Goal: Transaction & Acquisition: Subscribe to service/newsletter

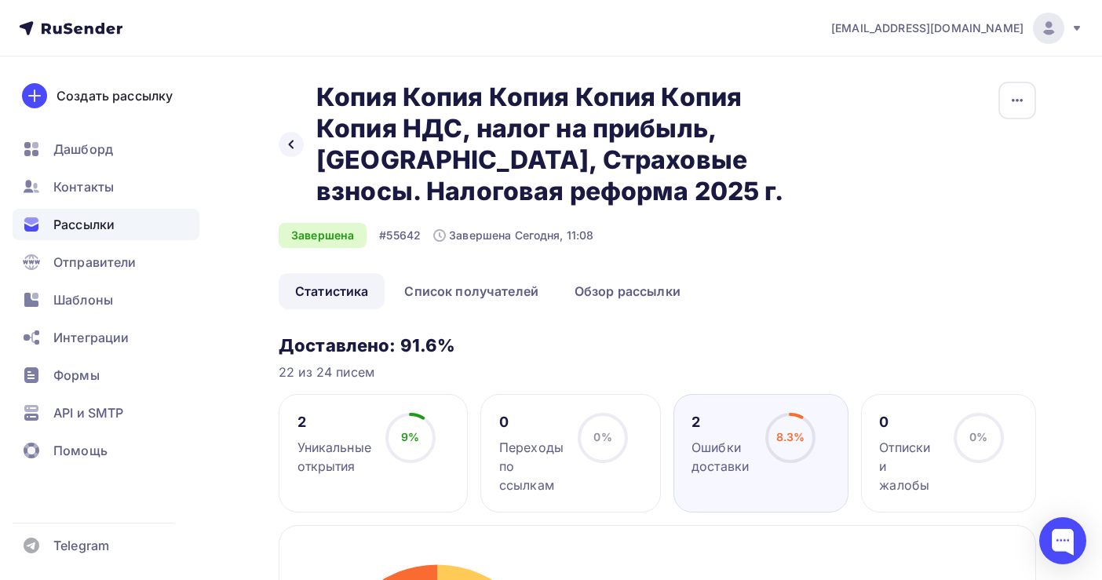
scroll to position [113, 0]
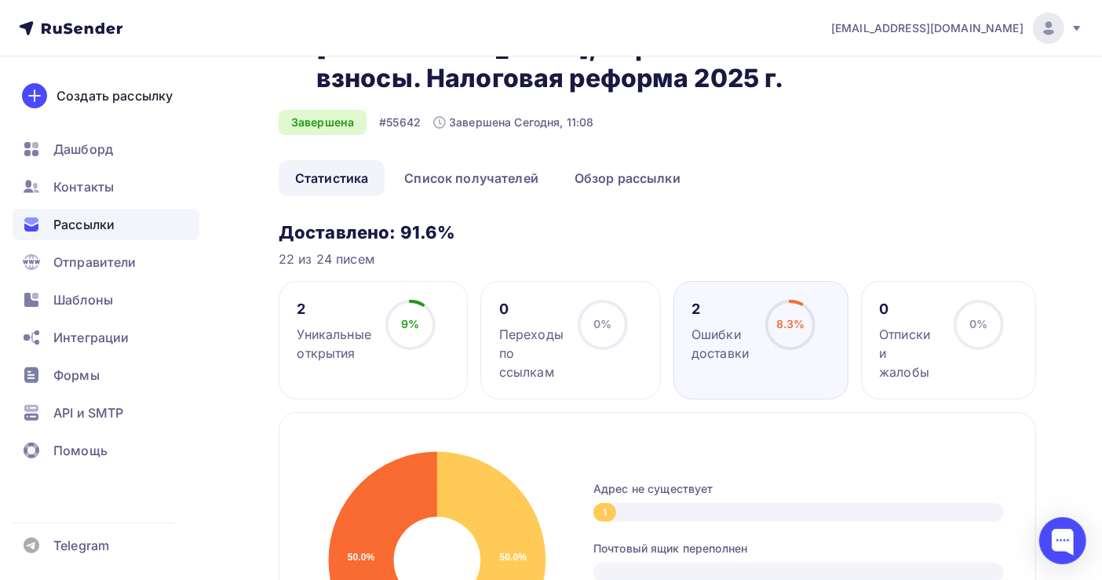
click at [83, 215] on span "Рассылки" at bounding box center [83, 224] width 61 height 19
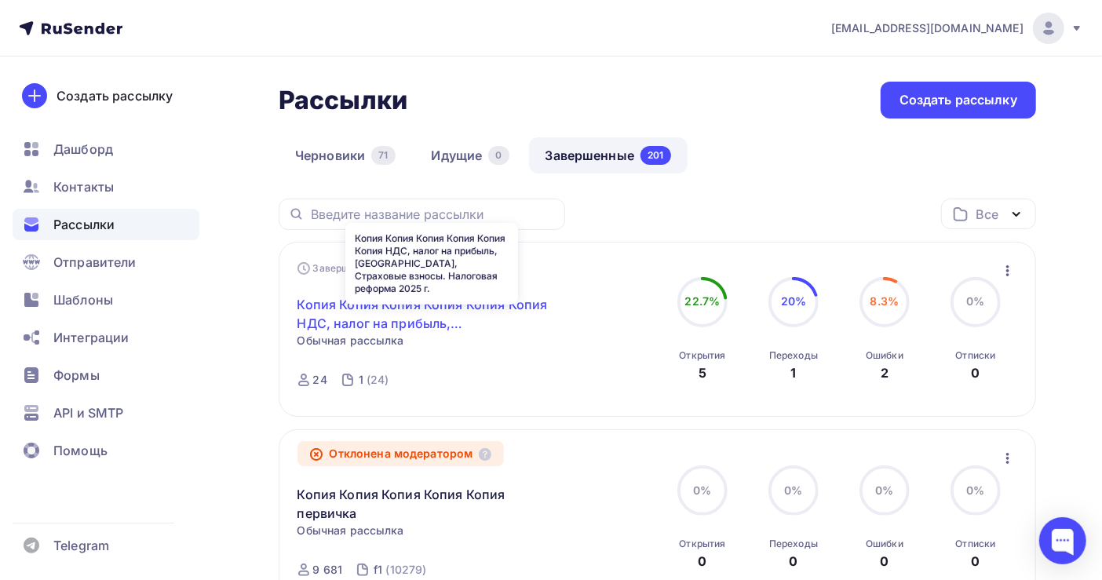
click at [458, 310] on link "Копия Копия Копия Копия Копия Копия НДС, налог на прибыль, [GEOGRAPHIC_DATA], С…" at bounding box center [431, 314] width 269 height 38
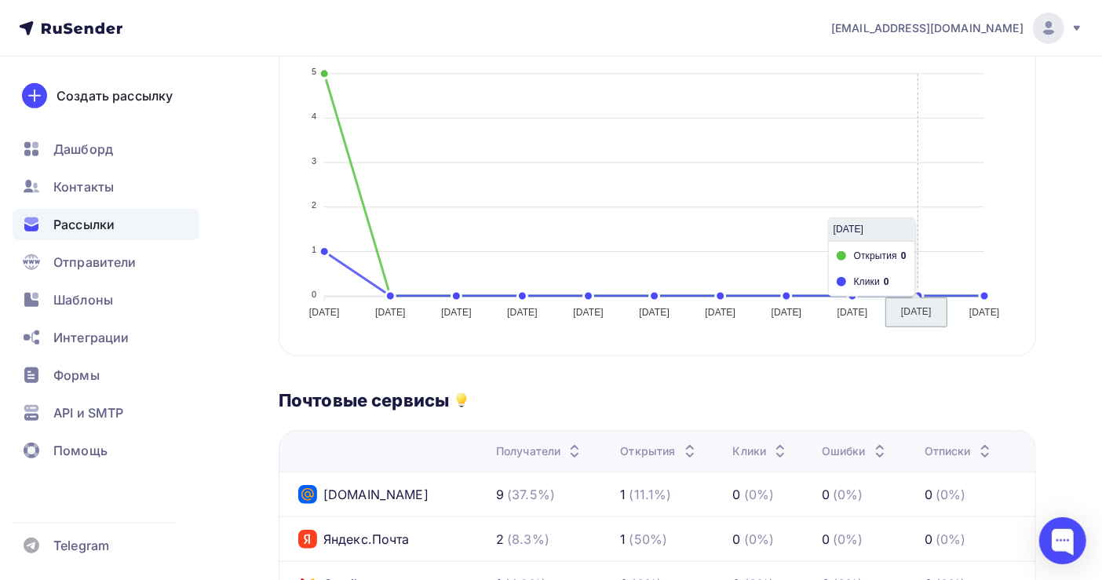
scroll to position [523, 0]
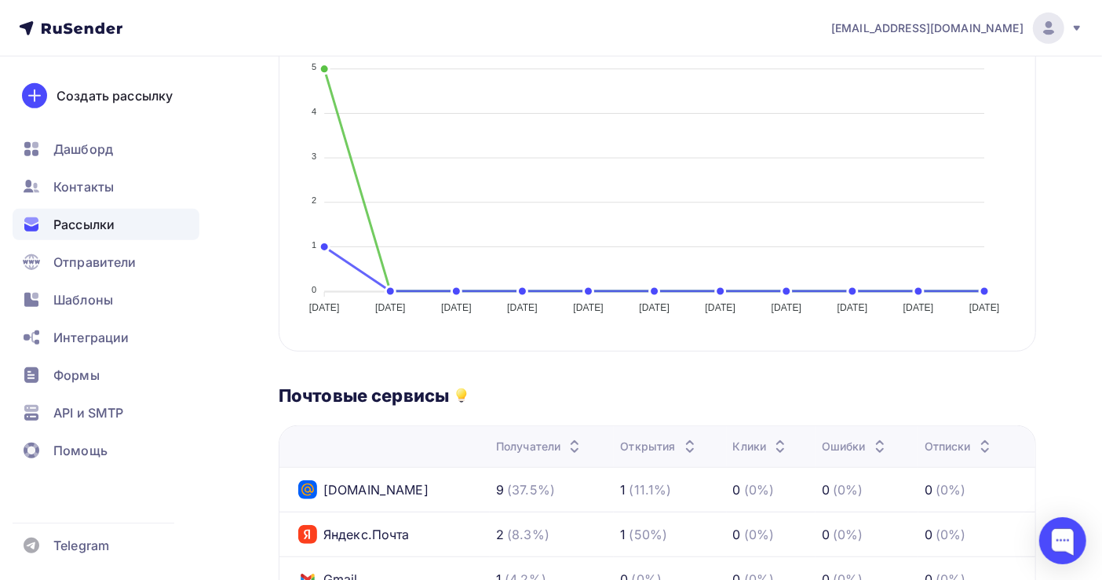
click at [107, 228] on span "Рассылки" at bounding box center [83, 224] width 61 height 19
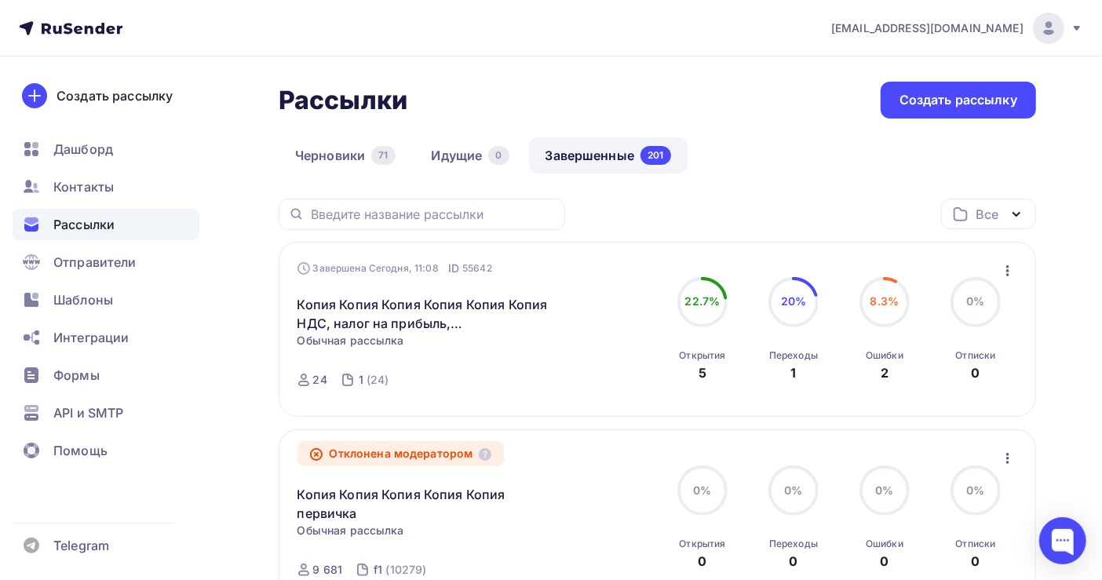
click at [589, 155] on link "Завершенные 201" at bounding box center [608, 155] width 159 height 36
click at [1008, 272] on icon "button" at bounding box center [1007, 270] width 3 height 11
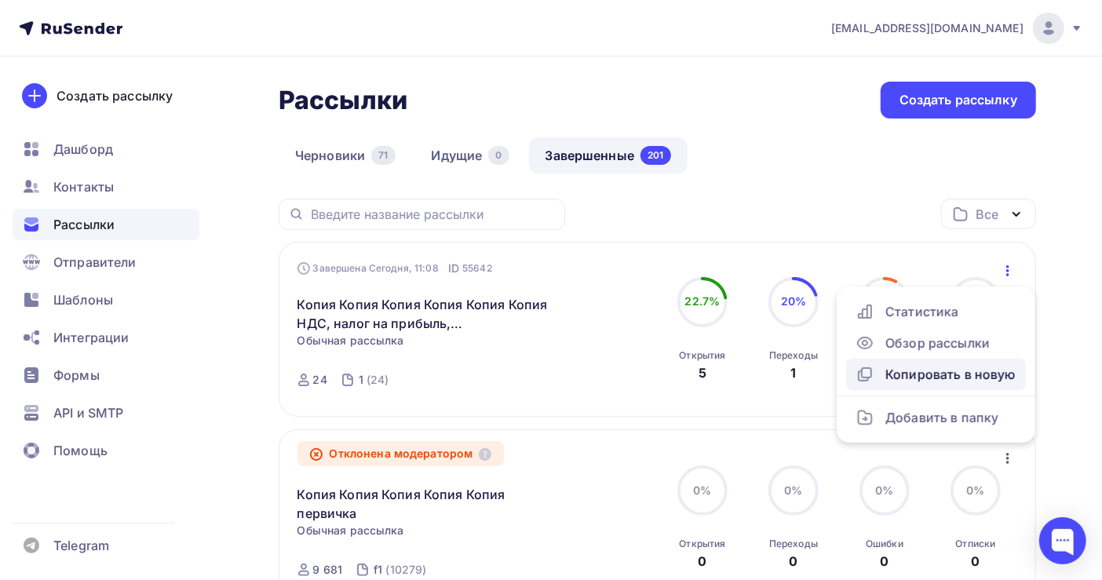
click at [954, 370] on div "Копировать в новую" at bounding box center [935, 374] width 161 height 19
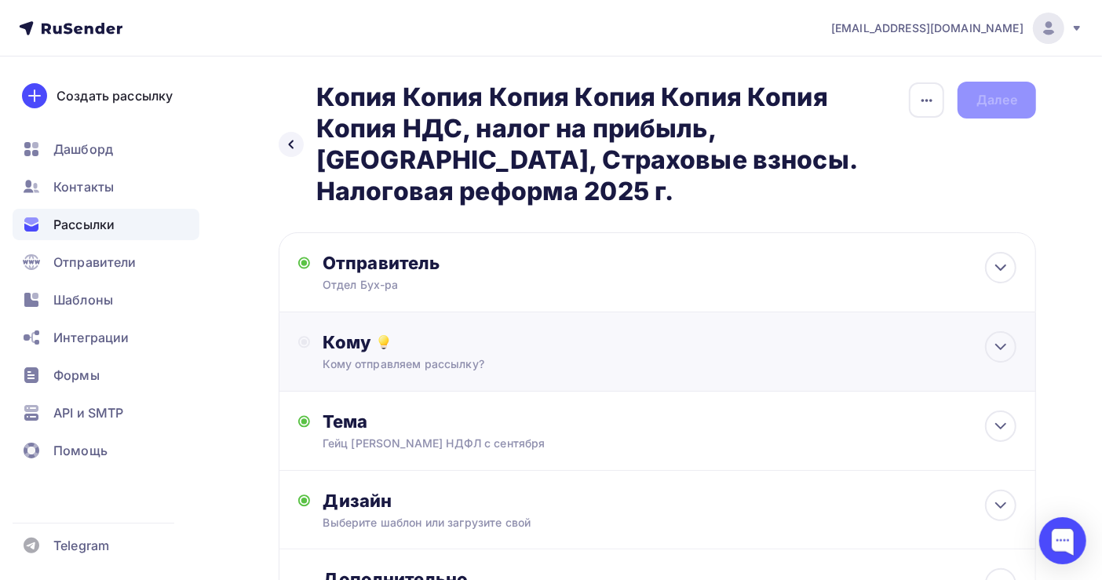
click at [494, 334] on div "Кому" at bounding box center [670, 342] width 694 height 22
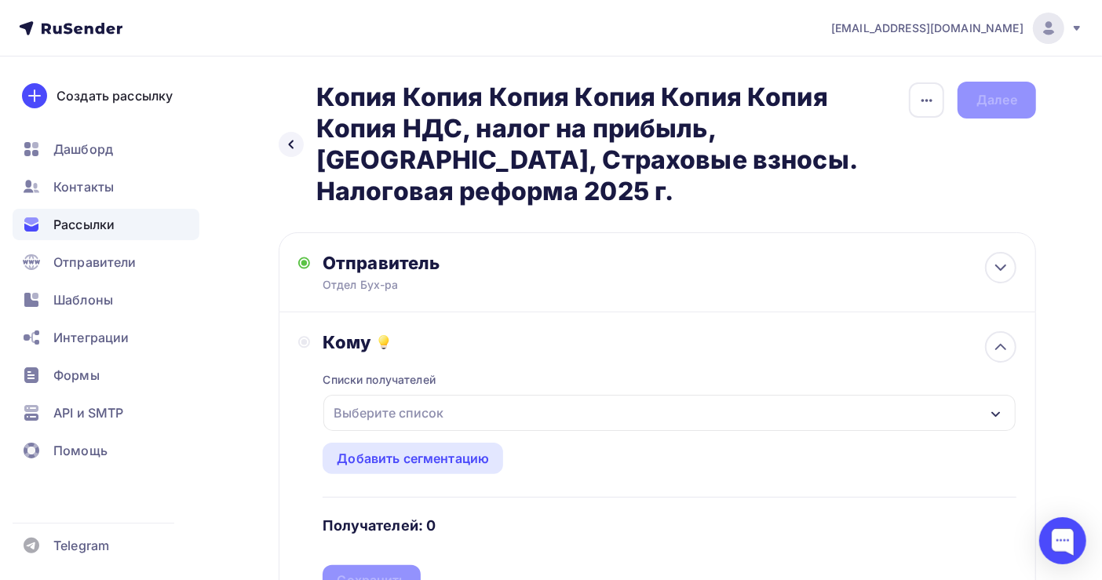
click at [491, 410] on div "Выберите список" at bounding box center [669, 413] width 692 height 36
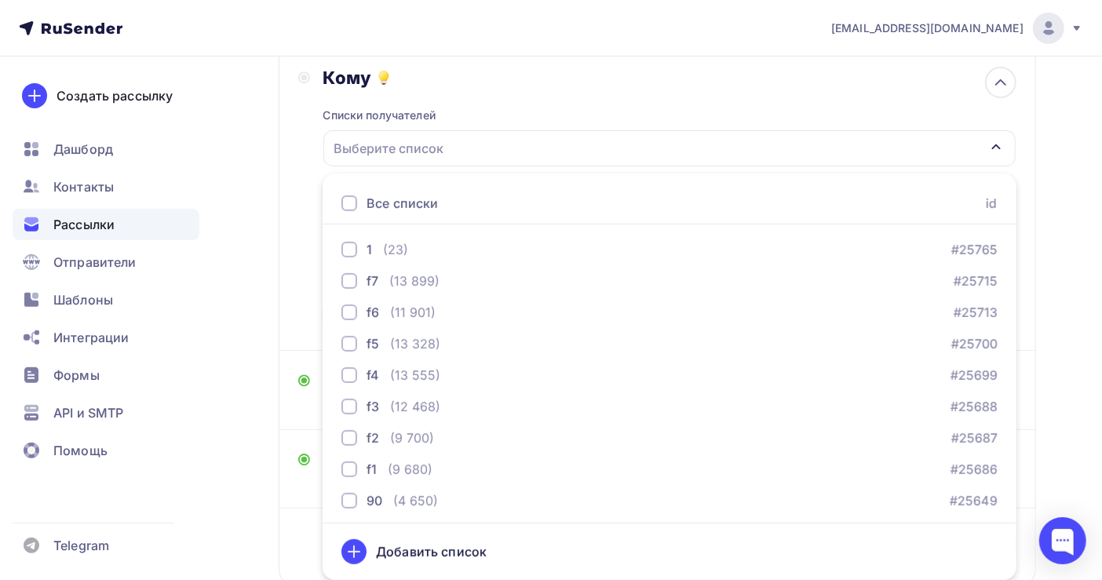
scroll to position [375, 0]
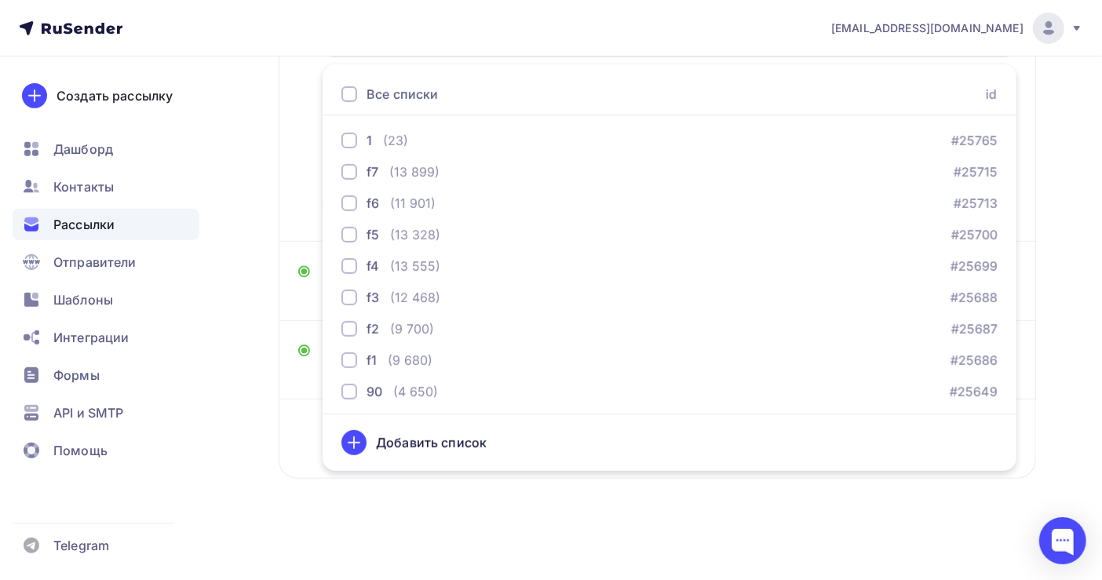
click at [523, 502] on div "Назад Копия Копия Копия Копия Копия Копия Копия НДС, налог на прибыль, [GEOGRAP…" at bounding box center [657, 112] width 757 height 809
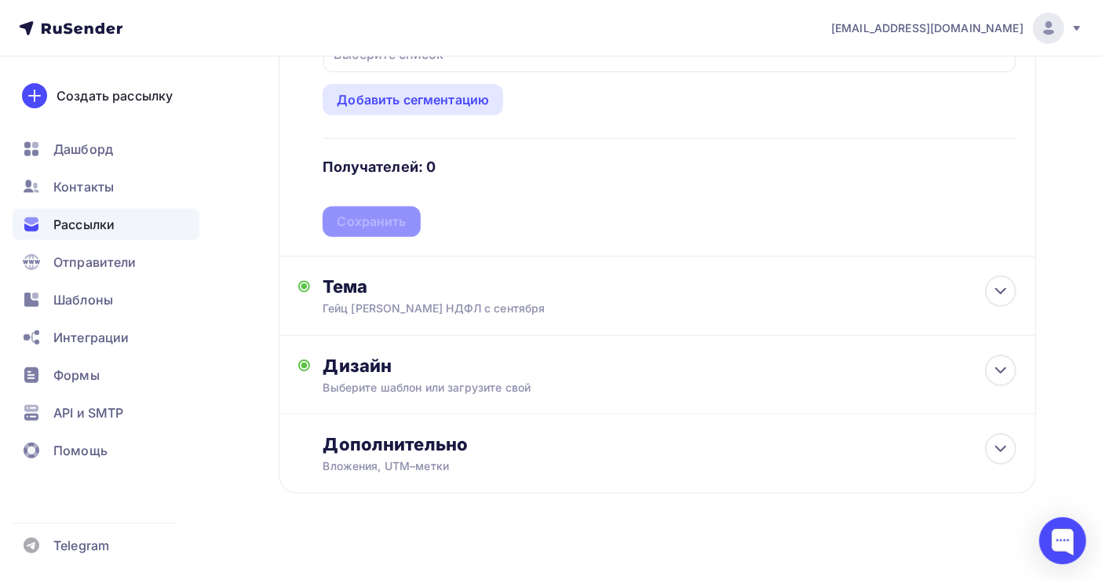
scroll to position [61, 0]
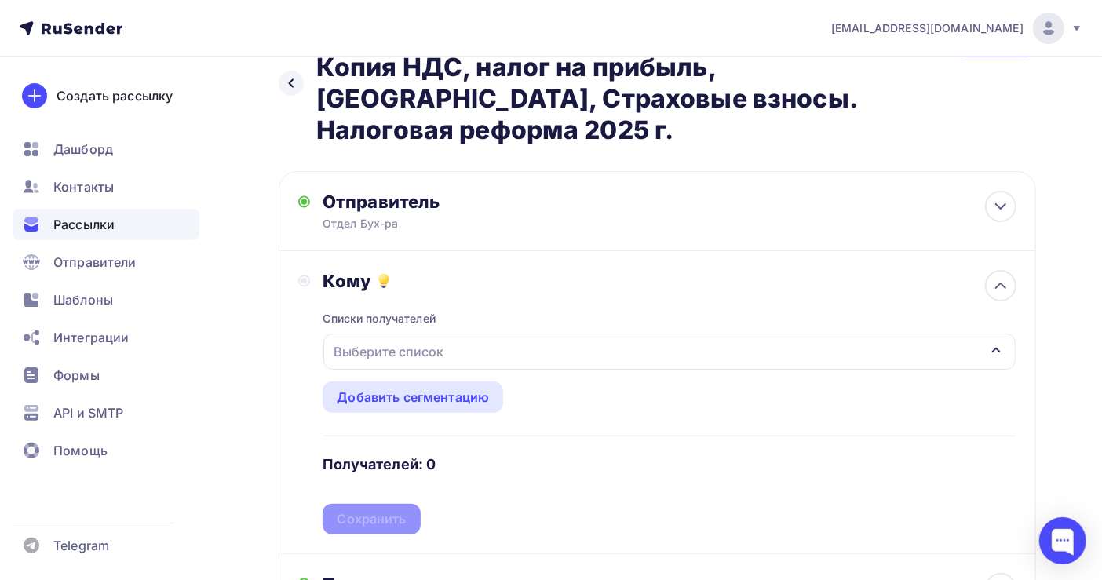
click at [393, 352] on div "Выберите список" at bounding box center [388, 351] width 122 height 28
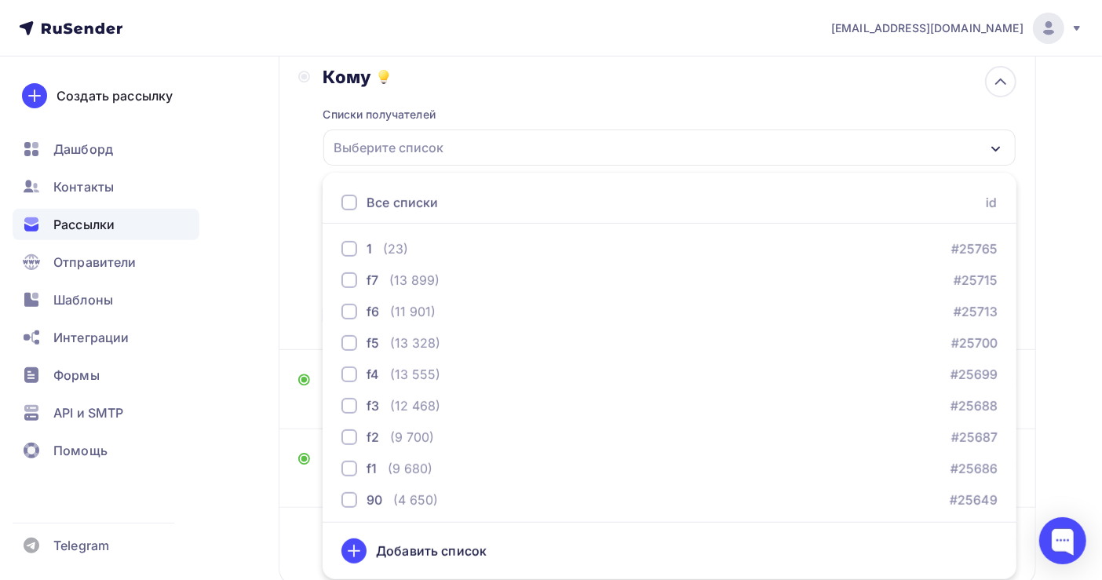
click at [432, 544] on div "Добавить список" at bounding box center [431, 551] width 111 height 19
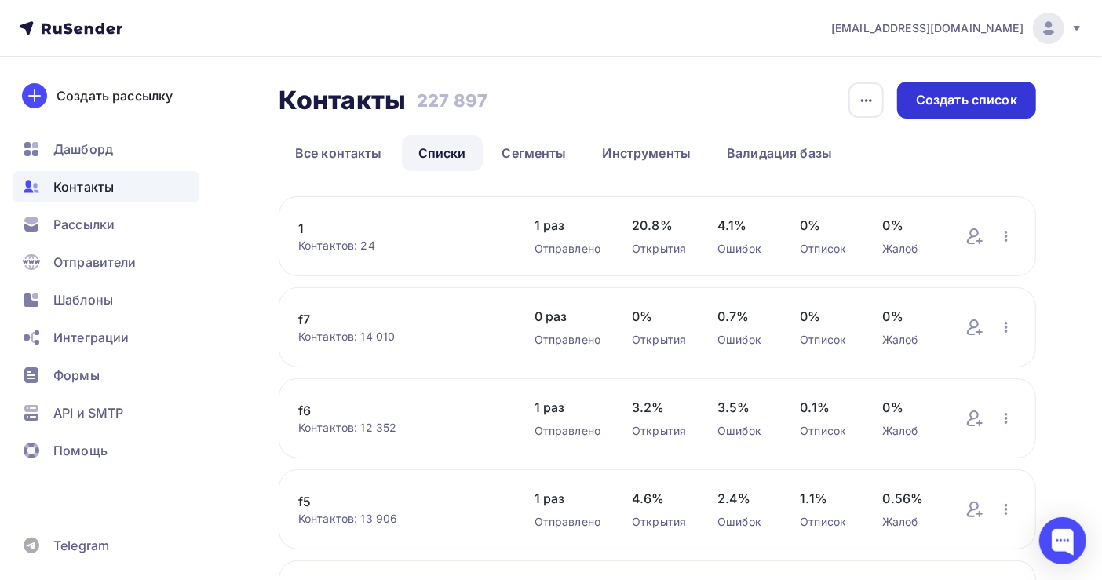
click at [914, 99] on div "Создать список" at bounding box center [966, 100] width 139 height 37
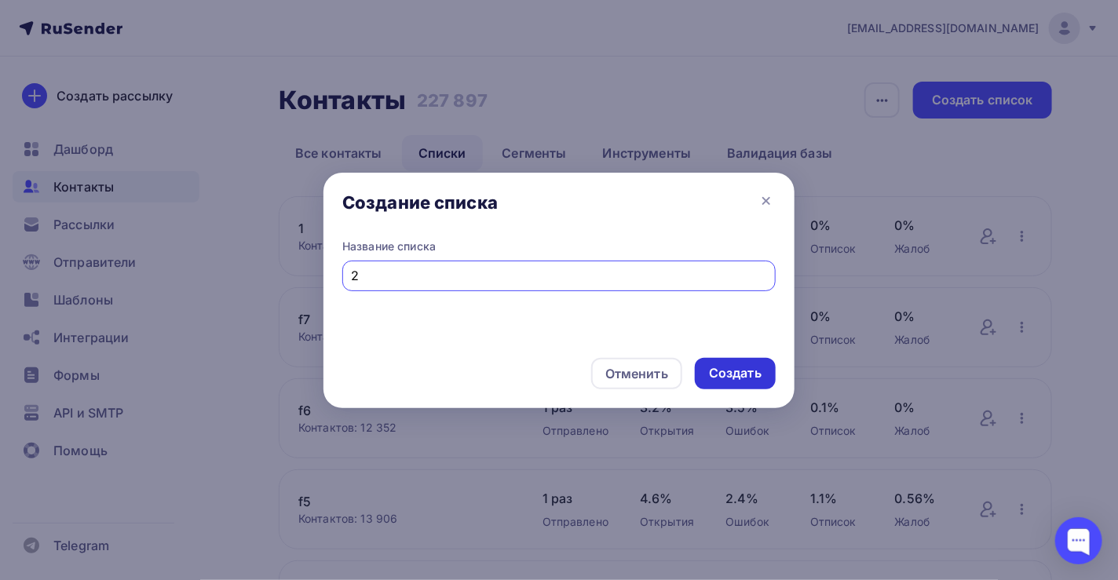
type input "2"
click at [742, 366] on div "Создать" at bounding box center [735, 373] width 53 height 18
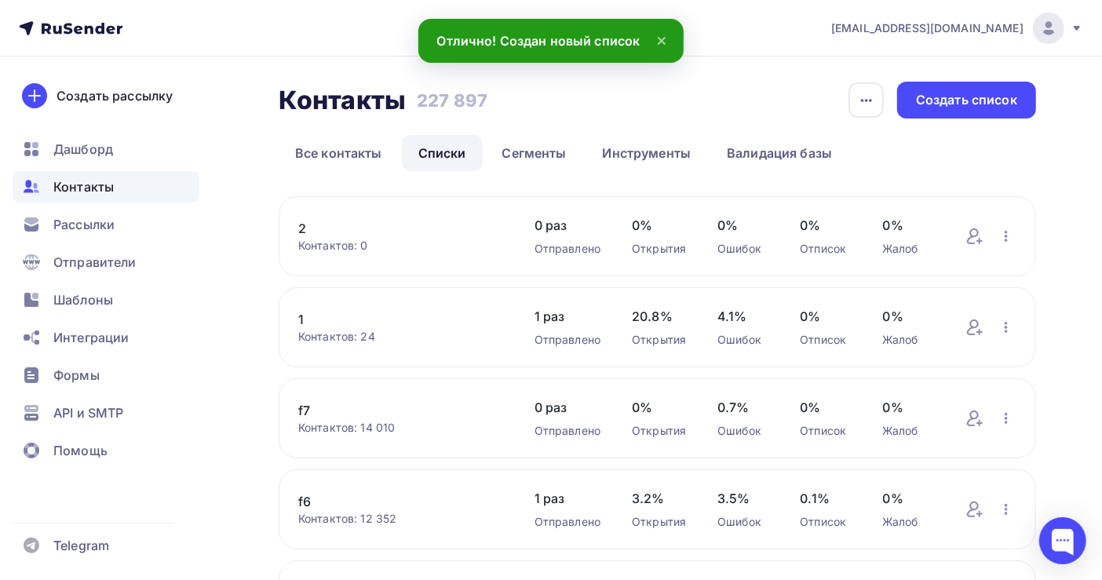
click at [305, 227] on link "2" at bounding box center [400, 228] width 205 height 19
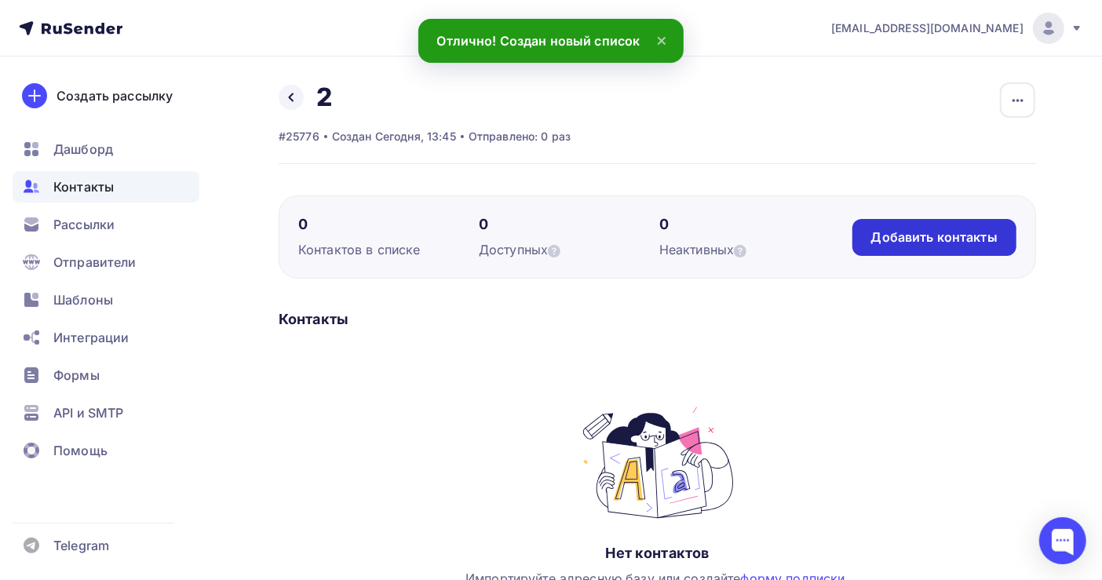
click at [928, 231] on div "Добавить контакты" at bounding box center [934, 237] width 126 height 18
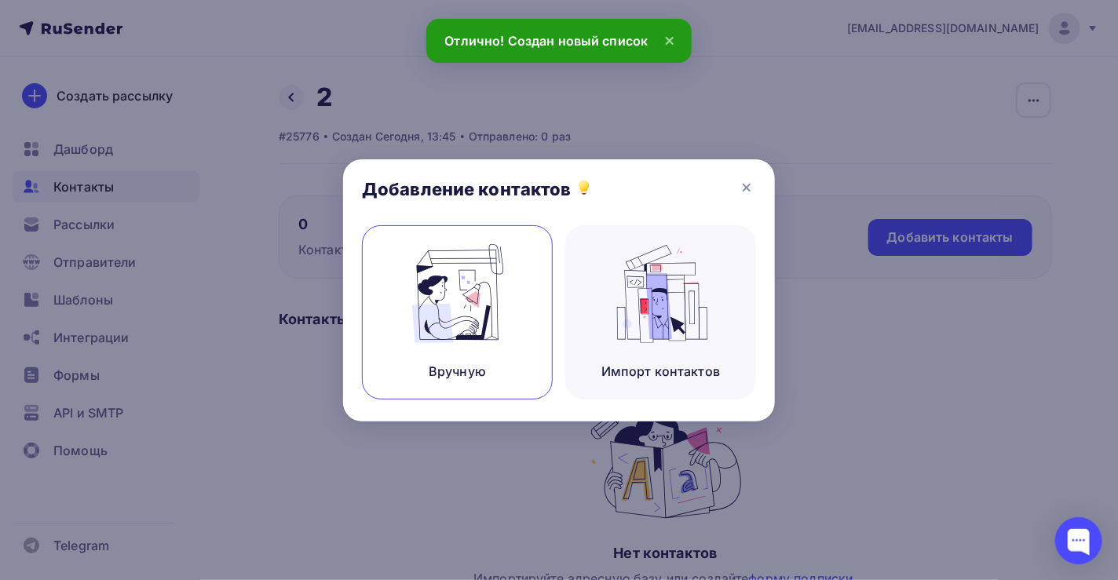
click at [462, 313] on img at bounding box center [457, 293] width 105 height 99
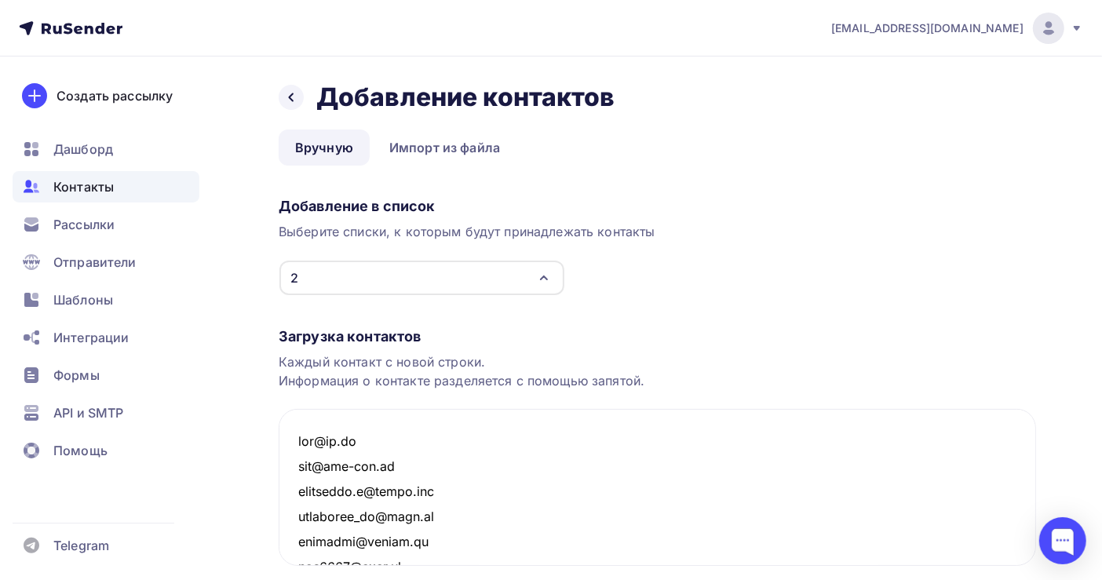
scroll to position [2798, 0]
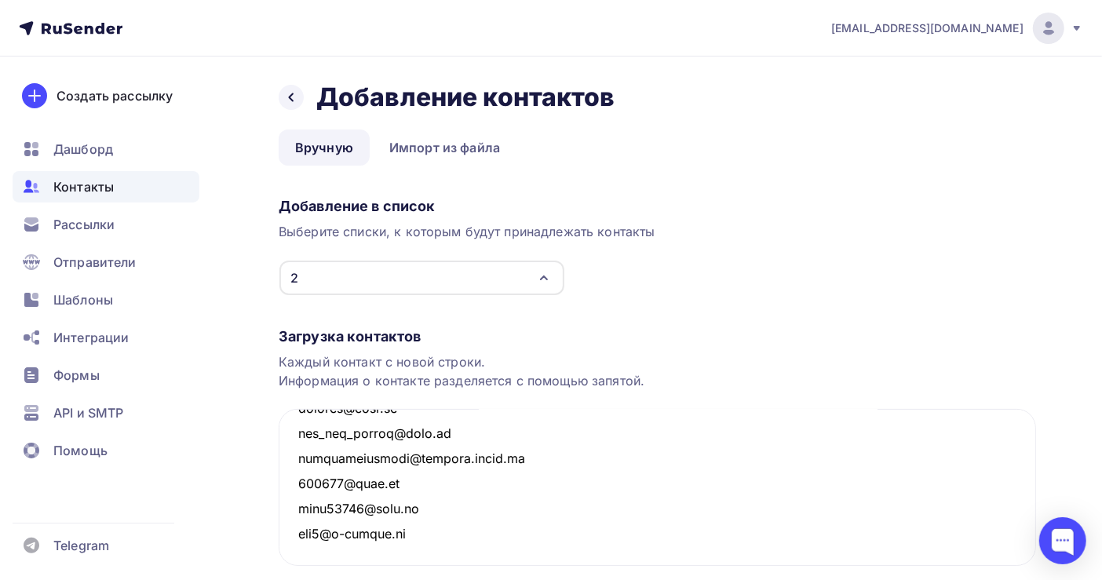
type textarea "[EMAIL_ADDRESS][DOMAIN_NAME] [EMAIL_ADDRESS][DOMAIN_NAME] [PERSON_NAME][EMAIL_A…"
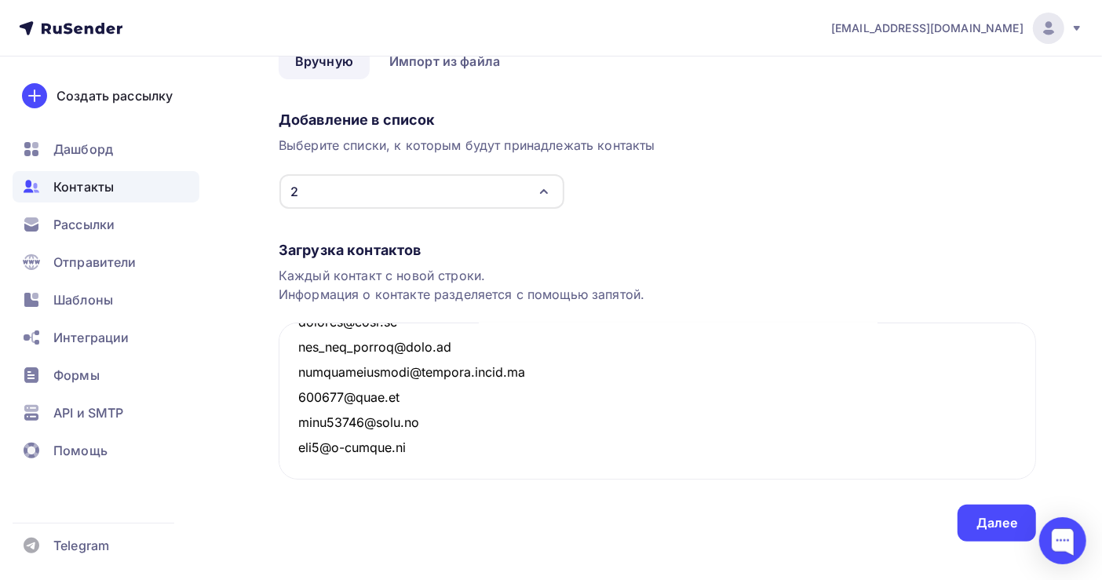
scroll to position [109, 0]
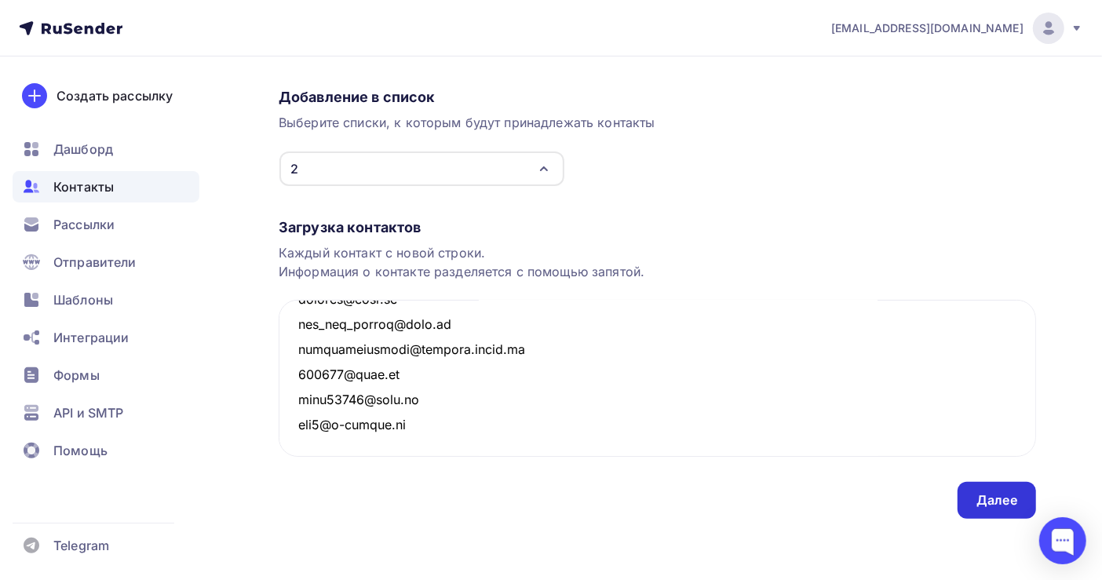
click at [994, 504] on div "Далее" at bounding box center [996, 500] width 41 height 18
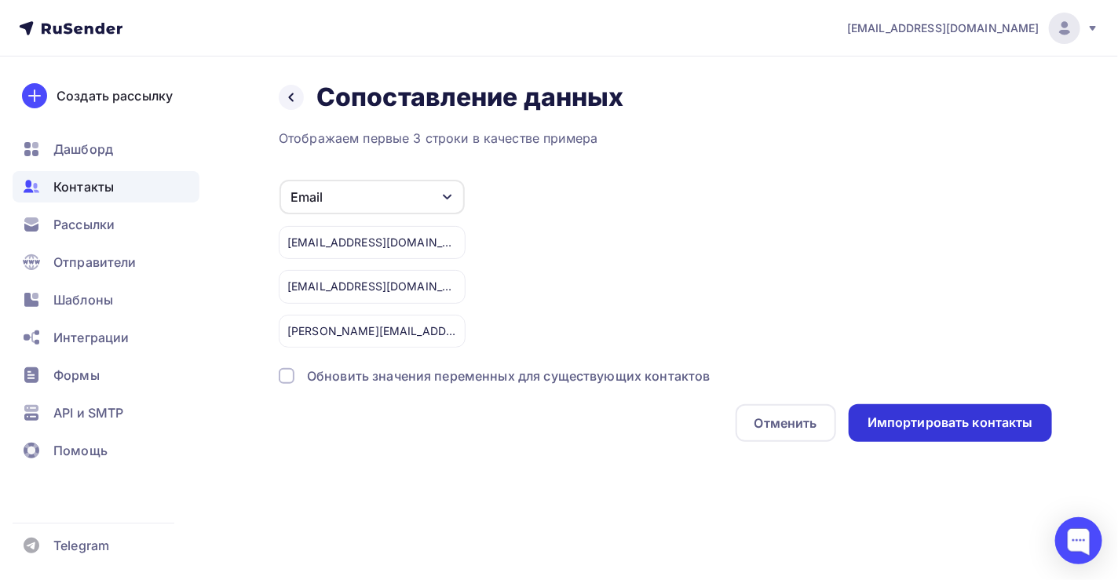
click at [948, 419] on div "Импортировать контакты" at bounding box center [950, 423] width 166 height 18
